Goal: Check status: Check status

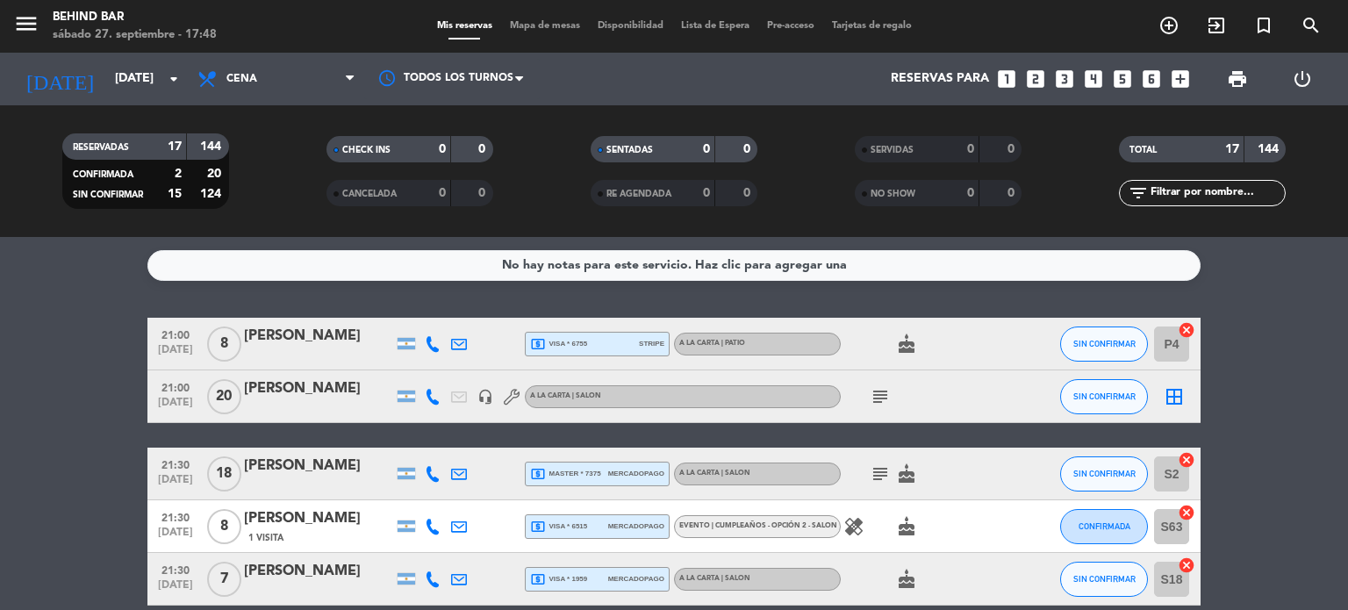
click at [888, 399] on icon "subject" at bounding box center [880, 396] width 21 height 21
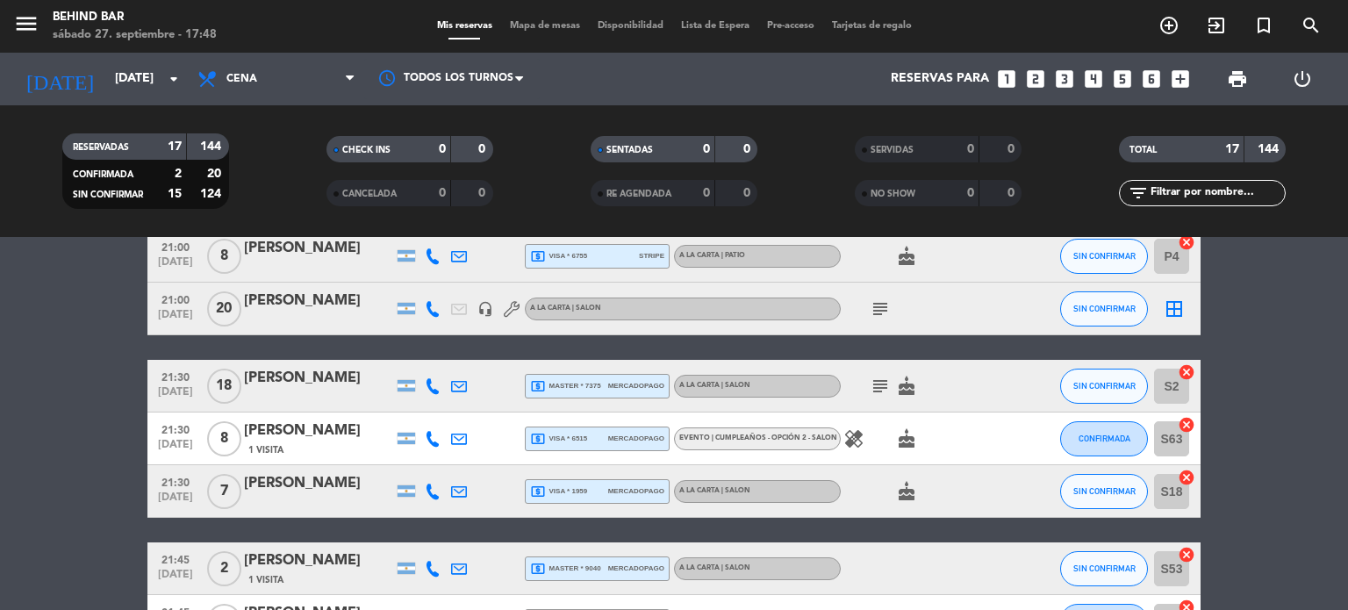
click at [887, 376] on icon "subject" at bounding box center [880, 386] width 21 height 21
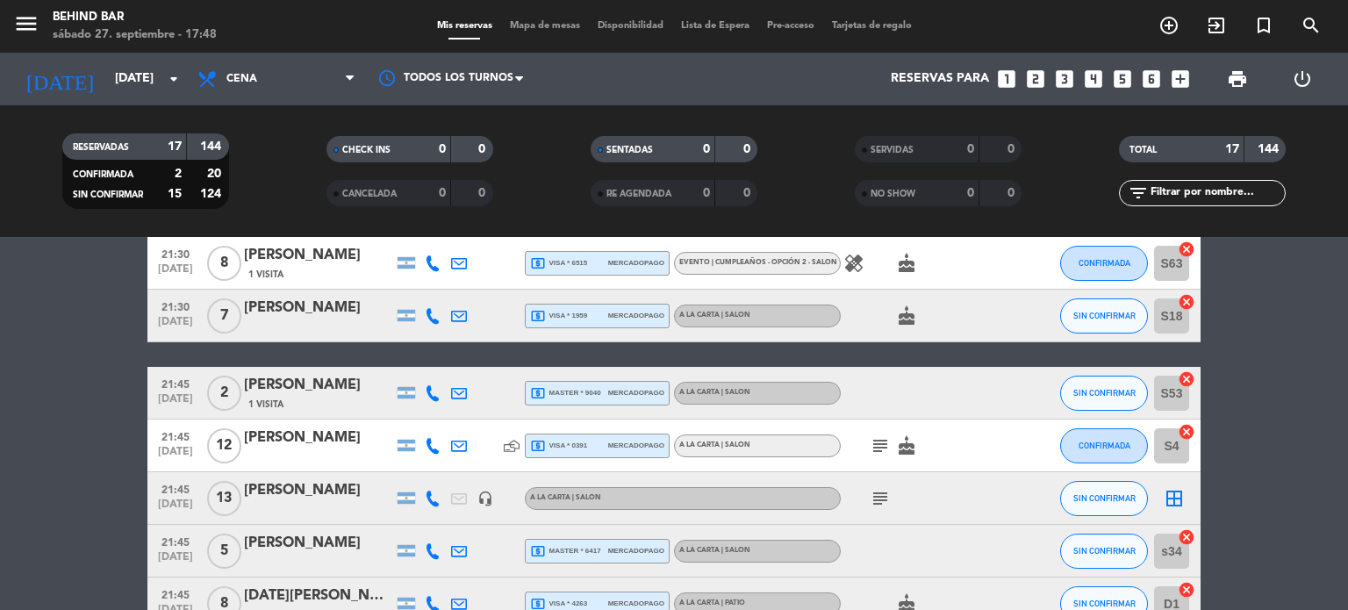
click at [860, 265] on icon "healing" at bounding box center [853, 263] width 21 height 21
click at [881, 443] on icon "subject" at bounding box center [880, 445] width 21 height 21
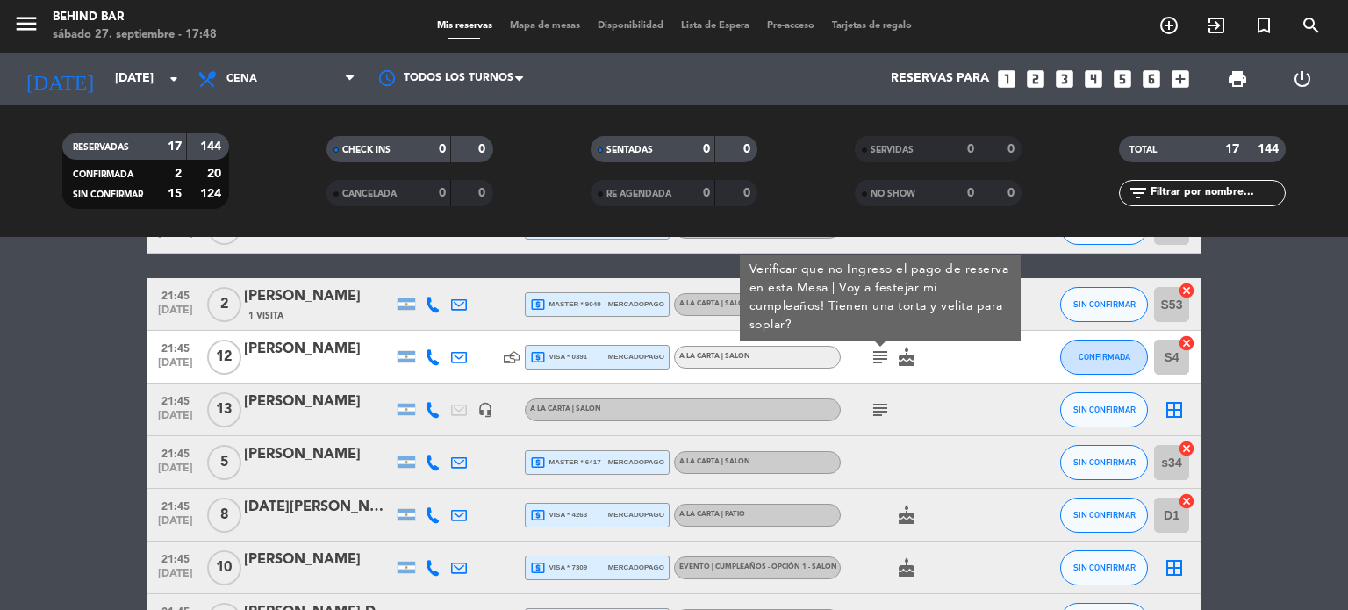
scroll to position [439, 0]
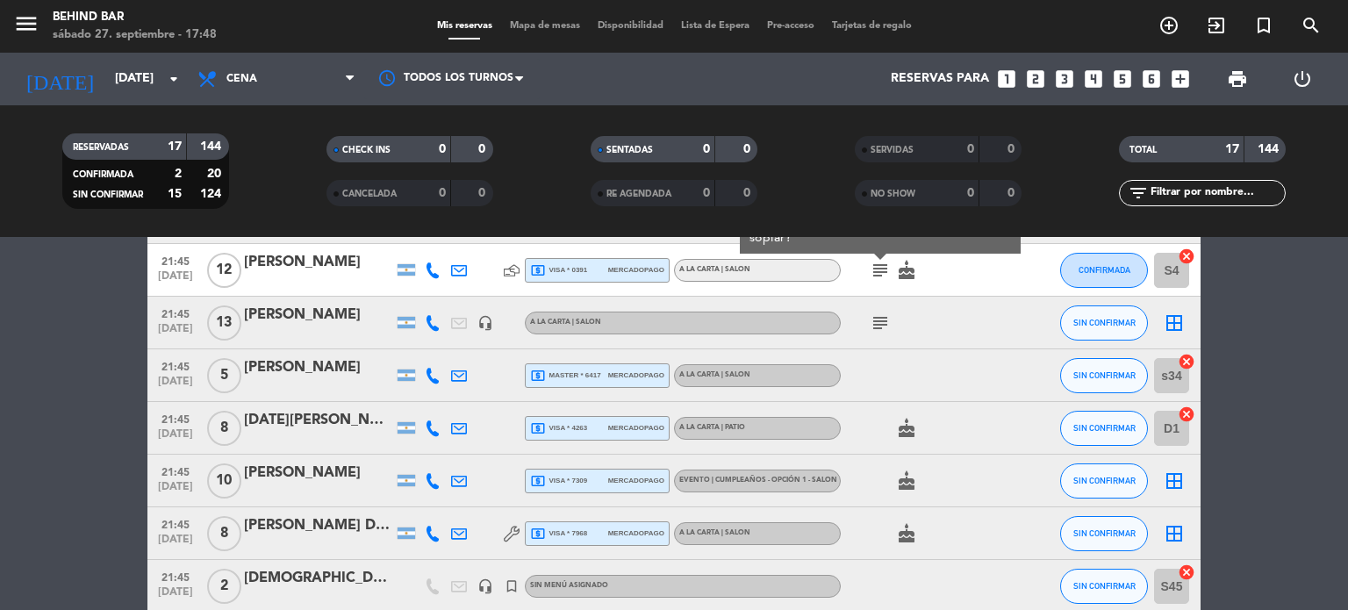
click at [888, 317] on icon "subject" at bounding box center [880, 322] width 21 height 21
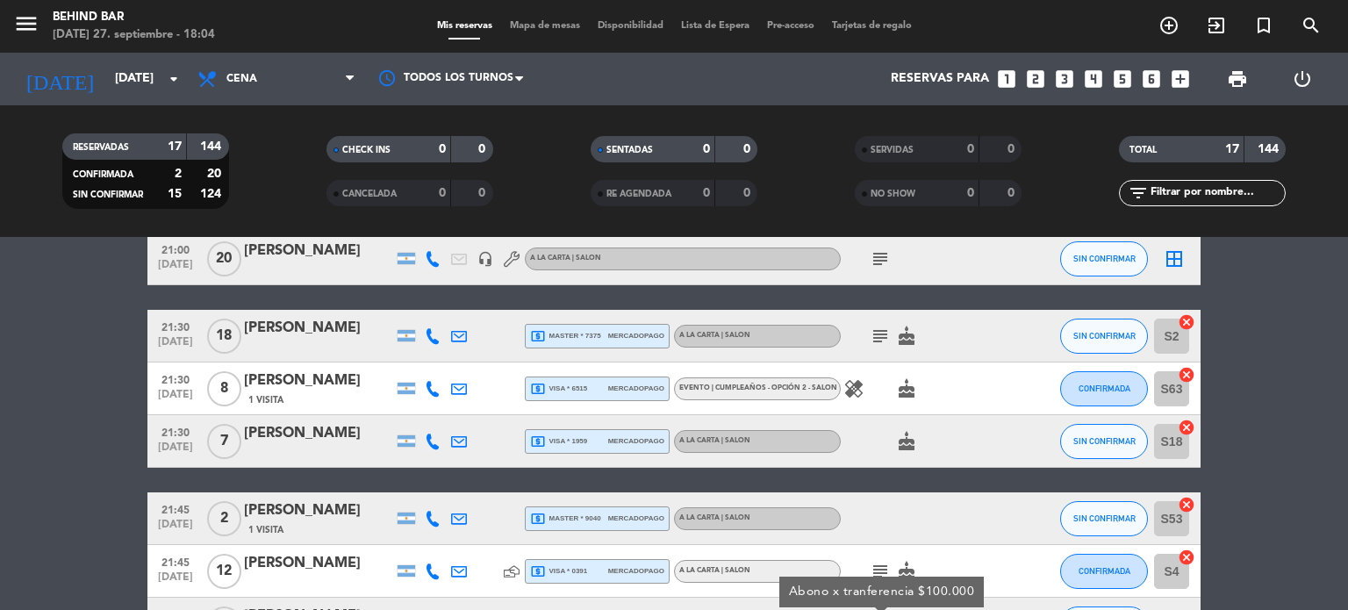
scroll to position [0, 0]
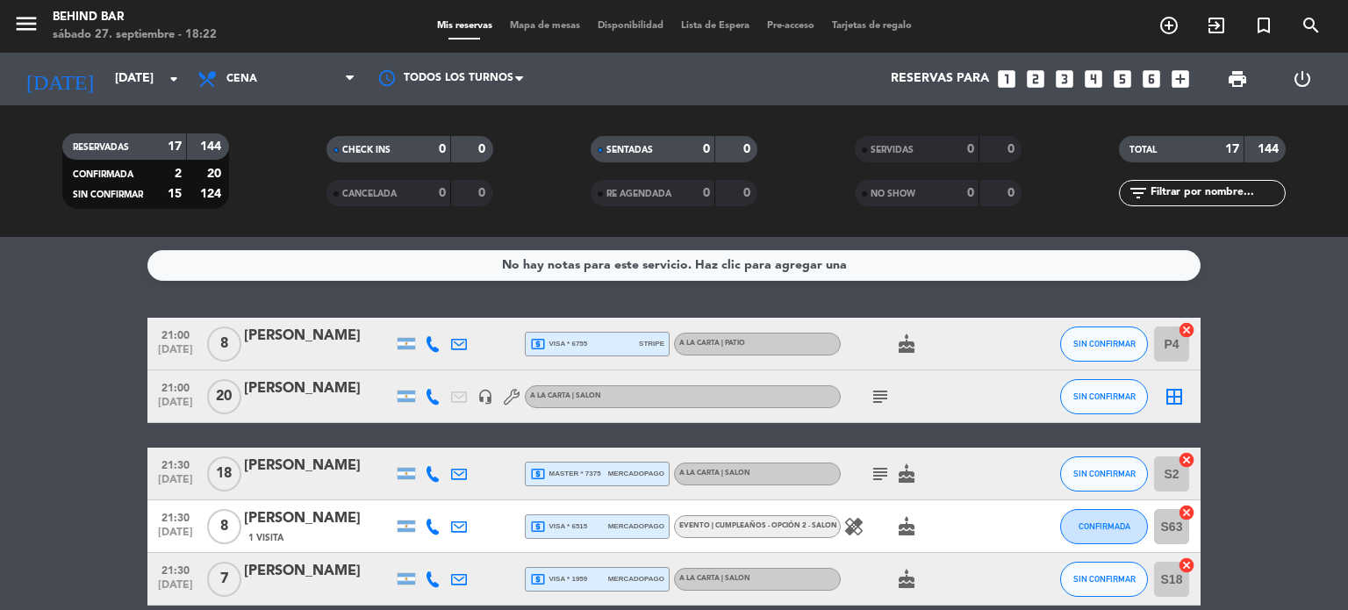
click at [885, 391] on icon "subject" at bounding box center [880, 396] width 21 height 21
